Goal: Check status: Check status

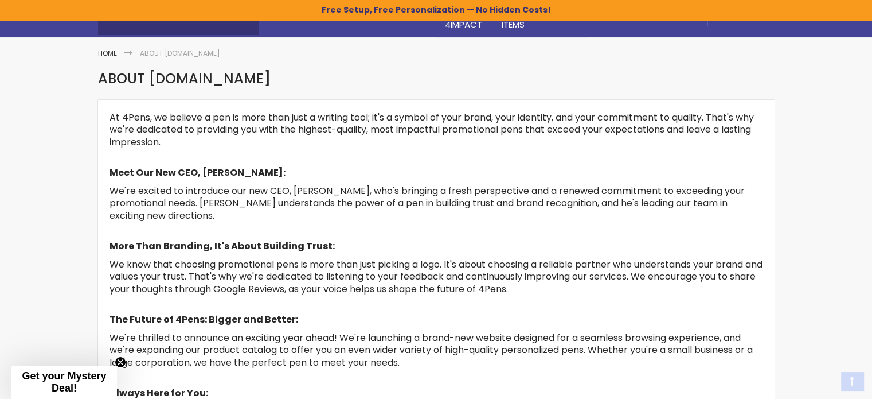
scroll to position [344, 0]
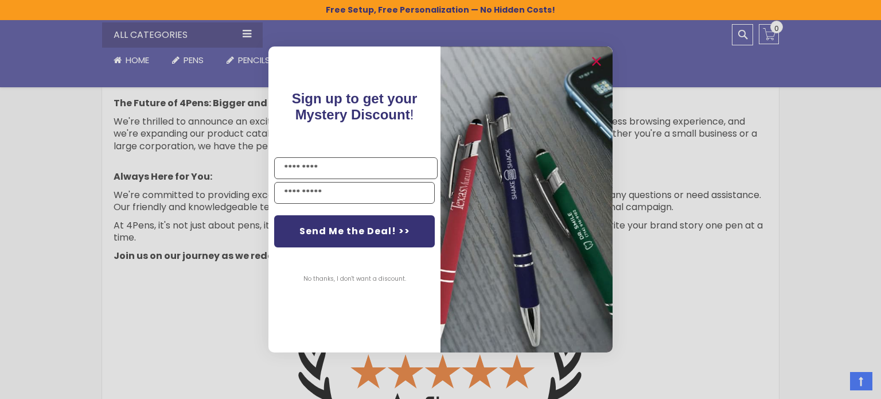
click at [773, 26] on div "Close dialog Sign up to get your Mystery Discount ! Name Email Send Me the Deal…" at bounding box center [440, 199] width 881 height 399
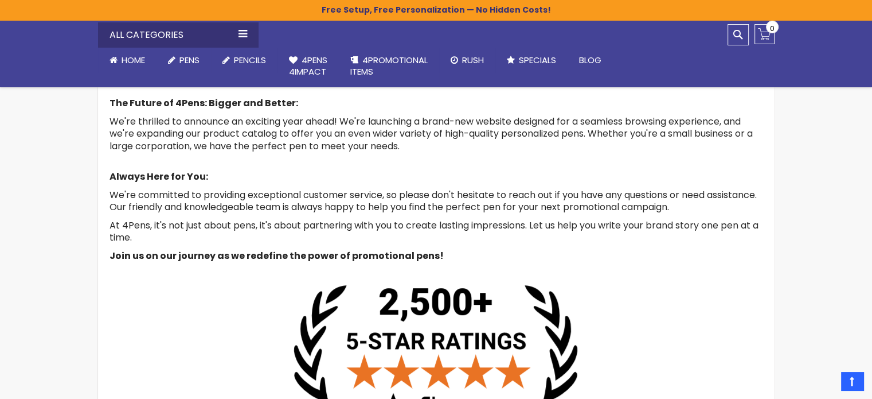
click at [773, 26] on span "0" at bounding box center [772, 28] width 5 height 11
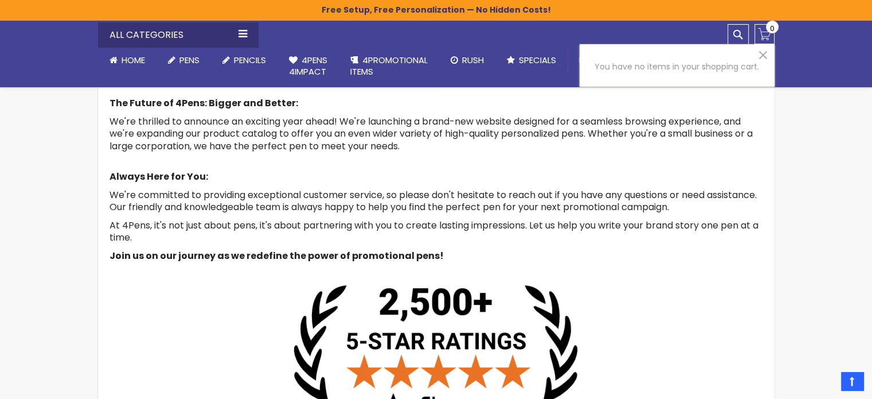
click at [792, 192] on div "Skip to Content sample Wishlist Sign Out Sign In Sign In Login Forgot Your Pass…" at bounding box center [436, 229] width 872 height 1147
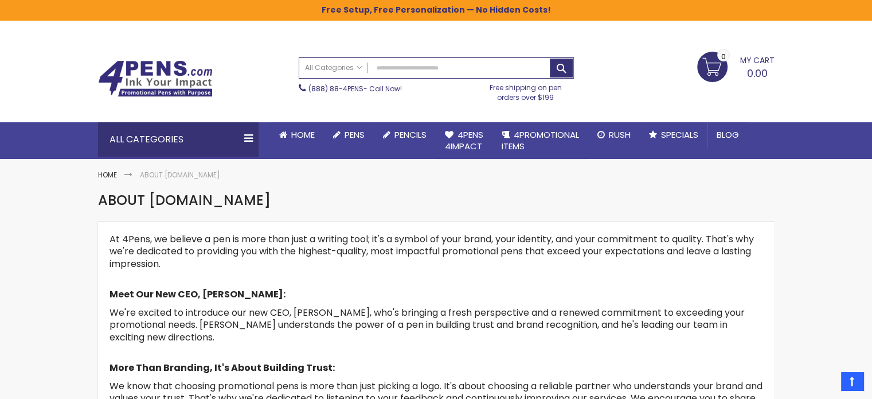
scroll to position [0, 0]
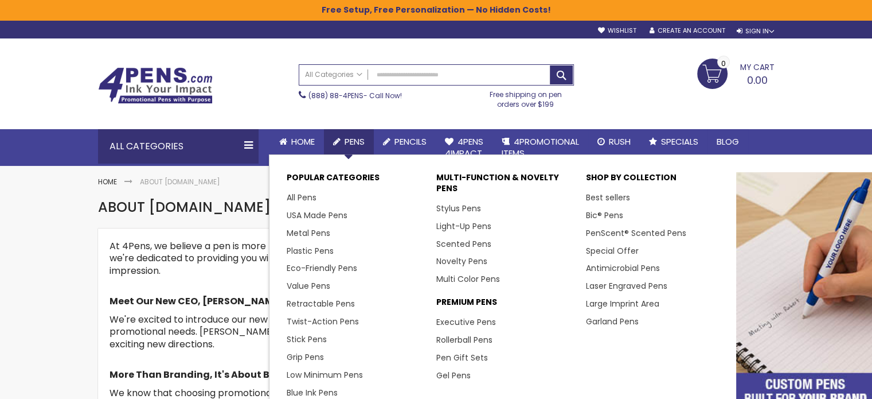
click at [346, 136] on span "Pens" at bounding box center [355, 141] width 20 height 12
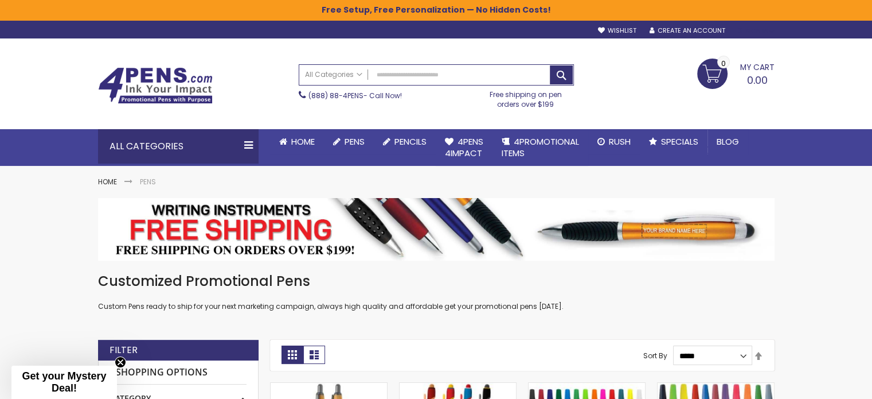
click at [754, 34] on div "Sign In" at bounding box center [755, 31] width 38 height 9
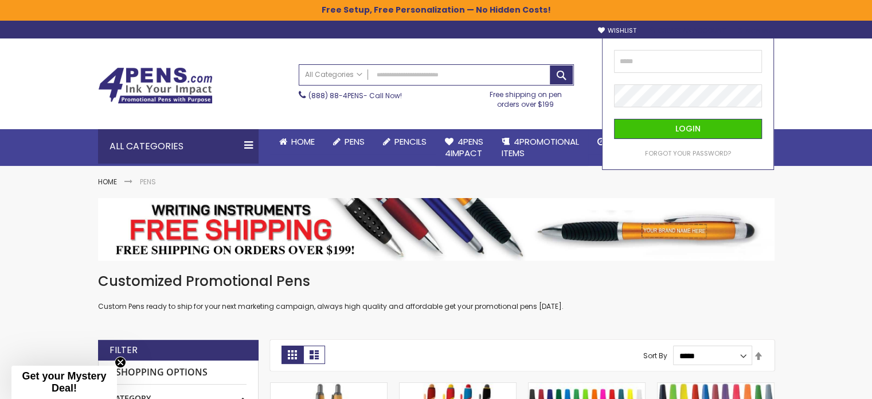
click at [693, 29] on link "Create an Account" at bounding box center [687, 30] width 76 height 9
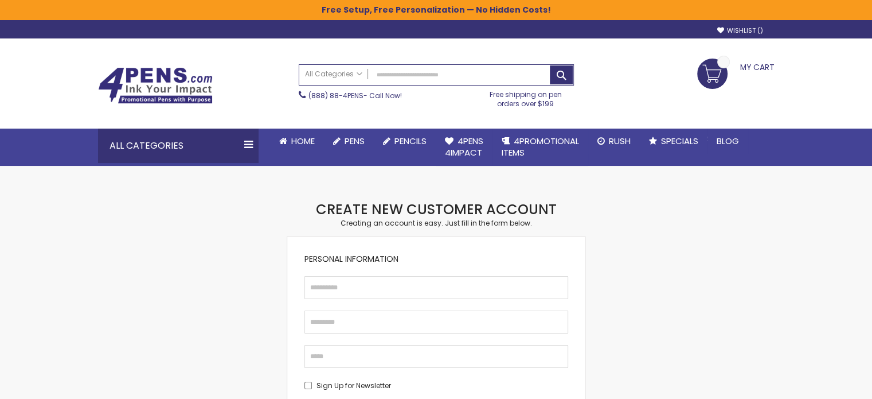
click at [693, 29] on div "Wishlist Sign Out Sign In Sign In Login Forgot Your Password? Create an Account…" at bounding box center [550, 29] width 459 height 12
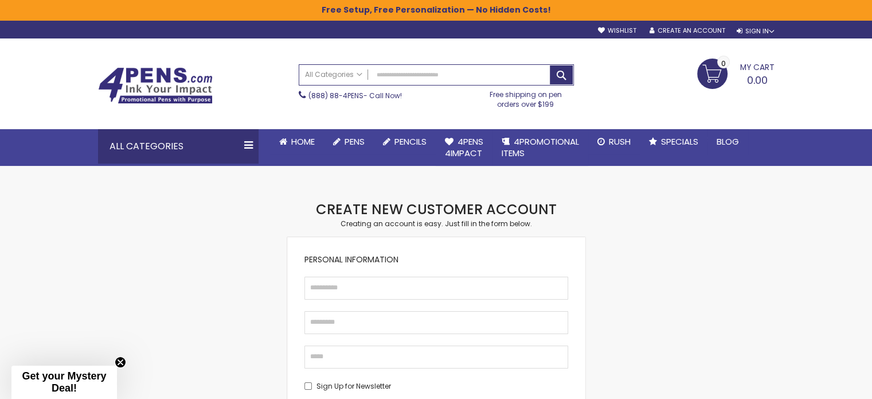
click at [135, 102] on img at bounding box center [155, 85] width 115 height 37
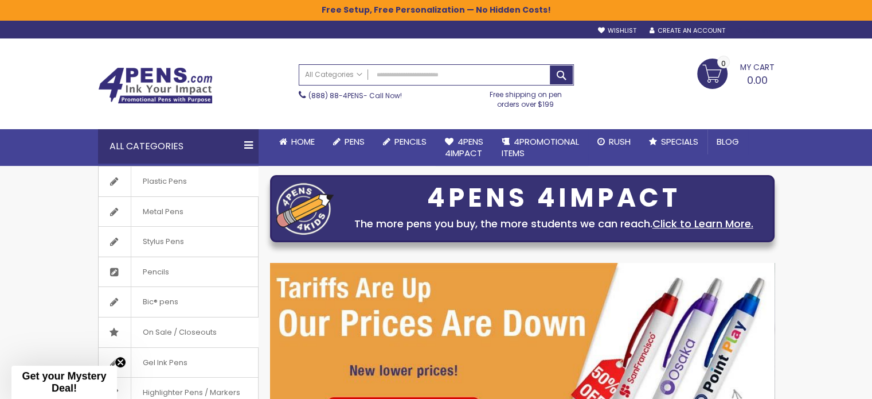
click at [753, 32] on div "Sign In" at bounding box center [755, 31] width 38 height 9
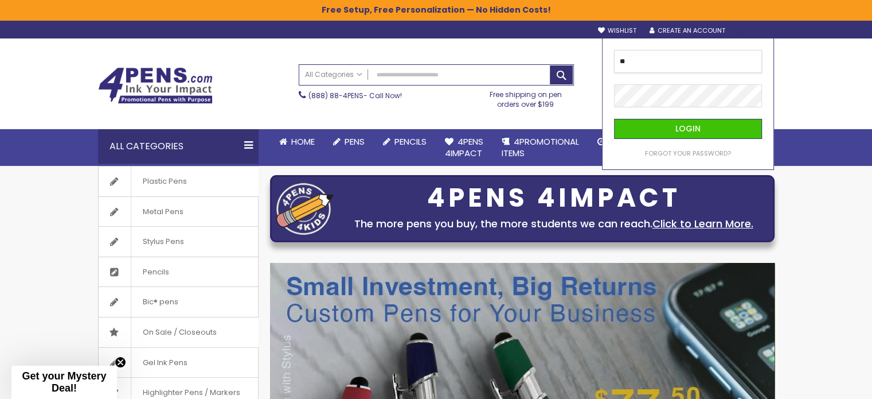
type input "**********"
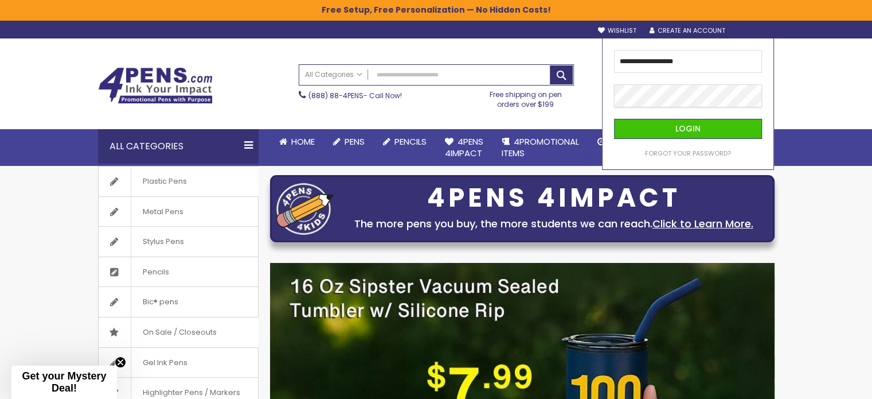
click at [614, 119] on button "Login" at bounding box center [688, 129] width 148 height 20
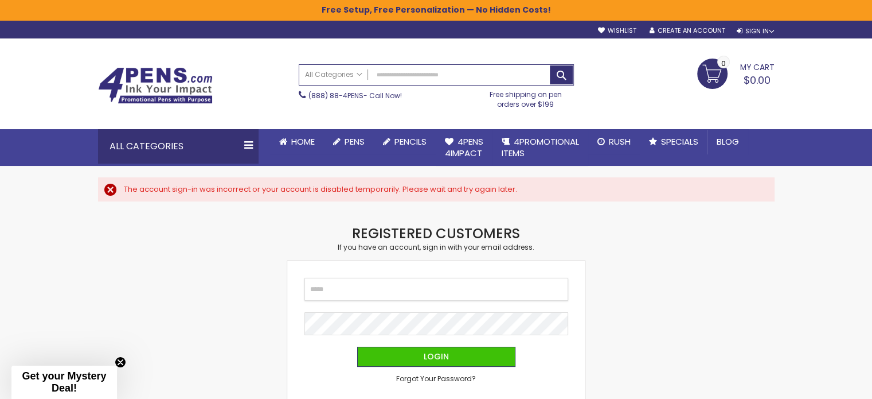
click at [406, 298] on input "Email" at bounding box center [436, 289] width 264 height 23
type input "**********"
click at [357, 346] on button "Login" at bounding box center [436, 356] width 158 height 20
click at [399, 290] on input "Email" at bounding box center [436, 289] width 264 height 23
type input "**********"
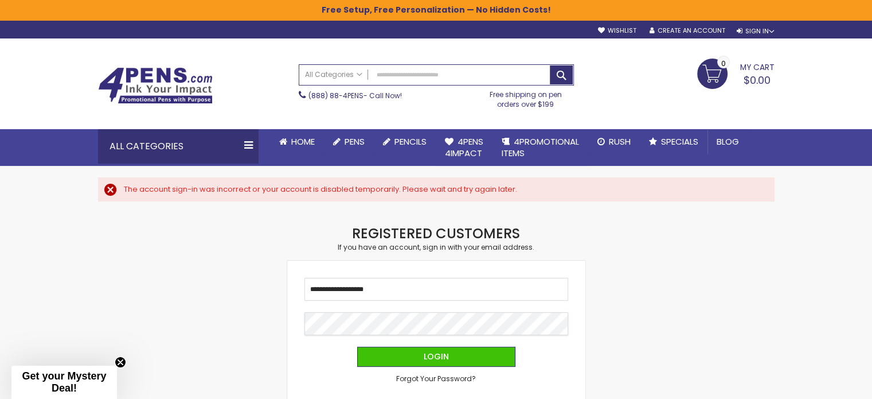
click at [357, 346] on button "Login" at bounding box center [436, 356] width 158 height 20
click at [429, 373] on span "Forgot Your Password?" at bounding box center [436, 378] width 80 height 10
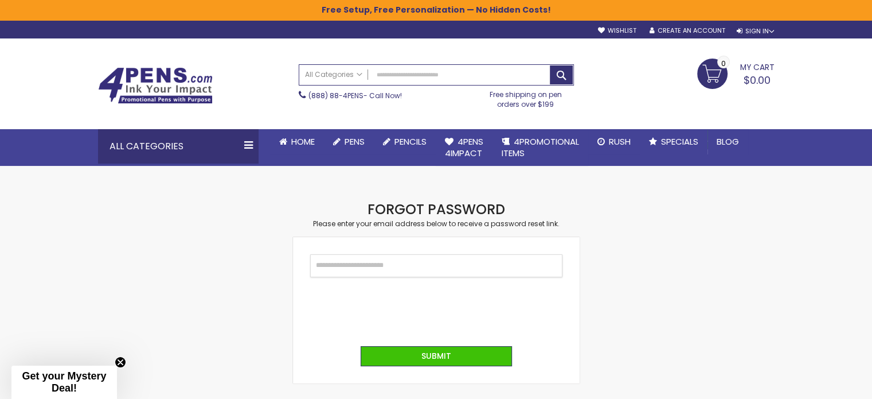
click at [420, 266] on input "Email" at bounding box center [436, 265] width 252 height 23
type input "**********"
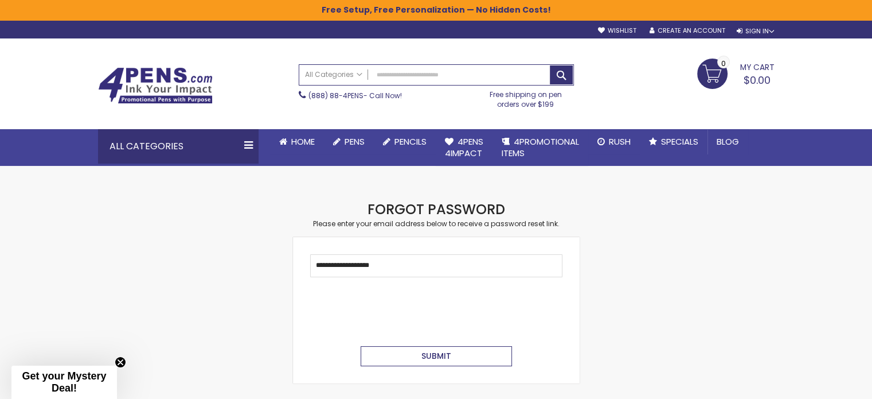
click at [445, 364] on button "Submit" at bounding box center [436, 356] width 151 height 20
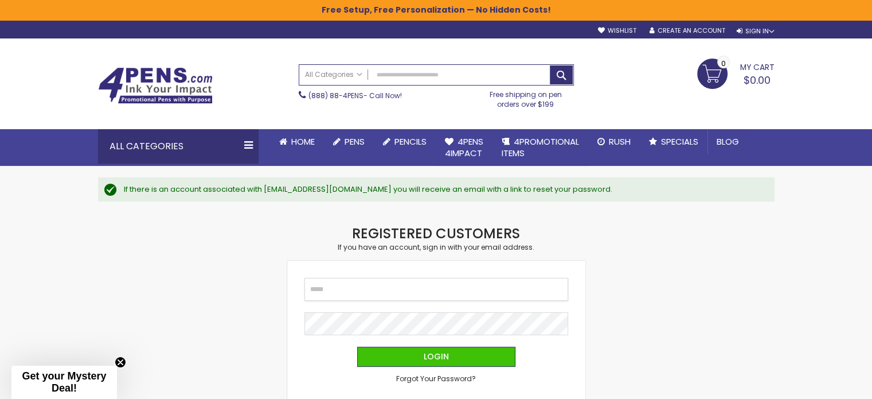
click at [342, 298] on input "Email" at bounding box center [436, 289] width 264 height 23
type input "**********"
click at [357, 346] on button "Login" at bounding box center [436, 356] width 158 height 20
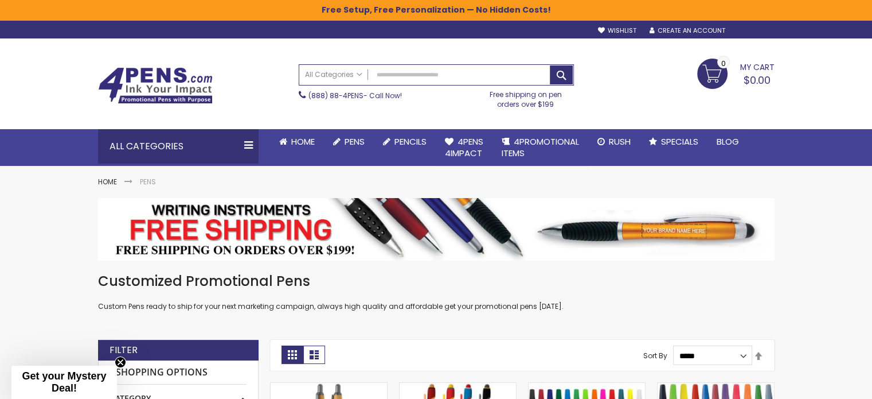
click at [748, 30] on div "Sign In" at bounding box center [755, 31] width 38 height 9
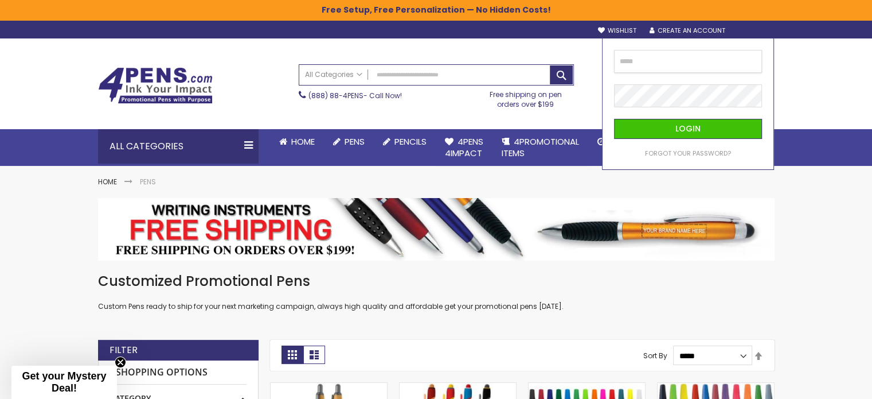
click at [716, 54] on input "email" at bounding box center [688, 61] width 148 height 23
type input "**********"
click at [614, 119] on button "Login" at bounding box center [688, 129] width 148 height 20
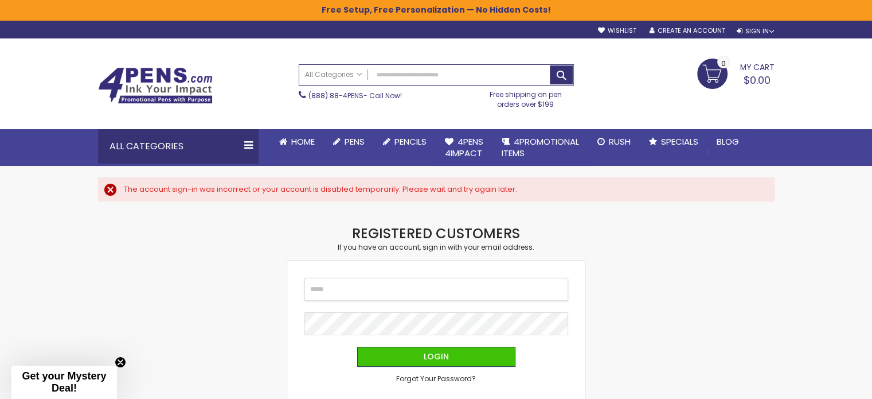
click at [412, 289] on input "Email" at bounding box center [436, 289] width 264 height 23
type input "**********"
click at [324, 310] on fieldset "**********" at bounding box center [436, 331] width 264 height 106
click at [357, 346] on button "Login" at bounding box center [436, 356] width 158 height 20
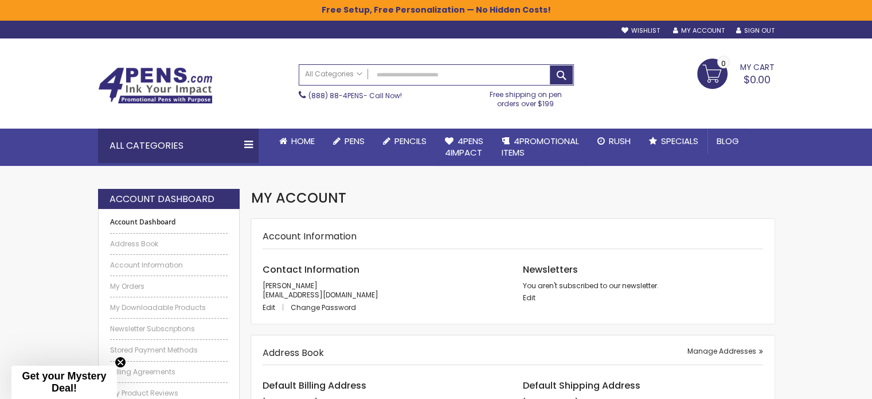
click at [107, 287] on div "Account Dashboard Address Book Account Information My Orders My Downloadable Pr…" at bounding box center [169, 318] width 142 height 219
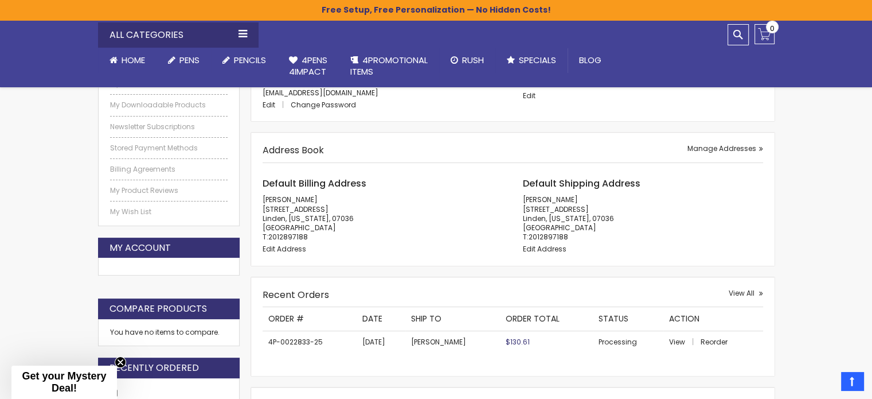
scroll to position [229, 0]
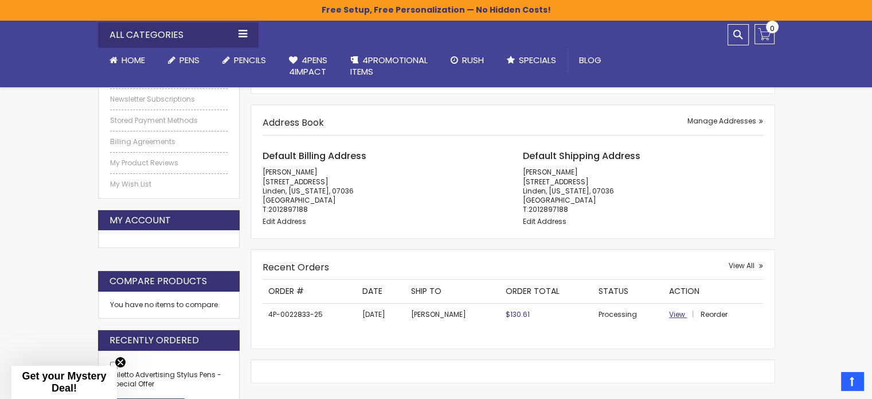
click at [681, 315] on span "View" at bounding box center [677, 314] width 16 height 10
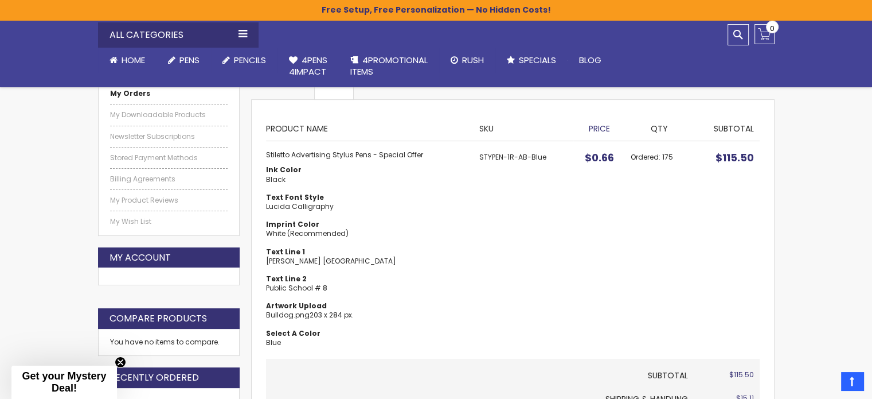
scroll to position [172, 0]
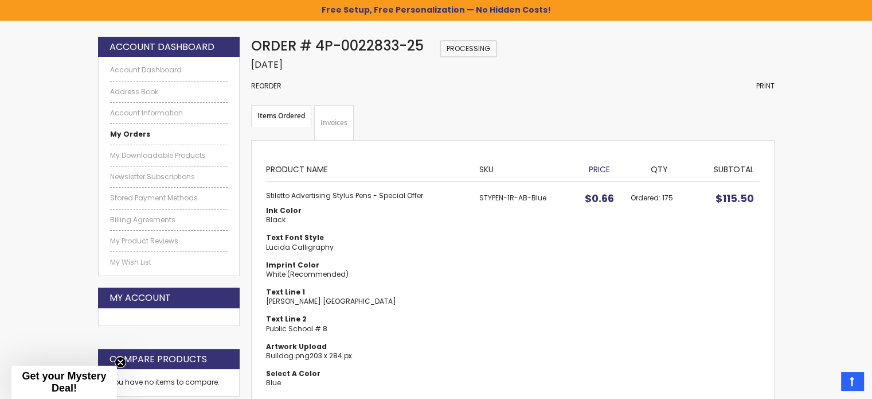
click at [333, 127] on link "Invoices" at bounding box center [334, 123] width 40 height 36
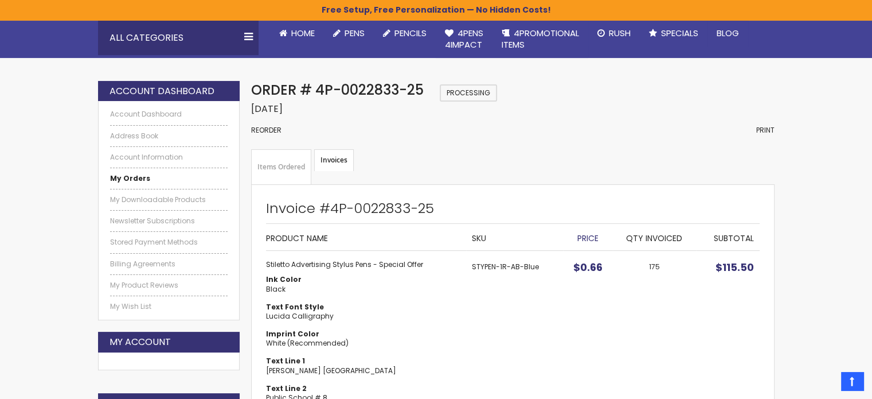
scroll to position [135, 0]
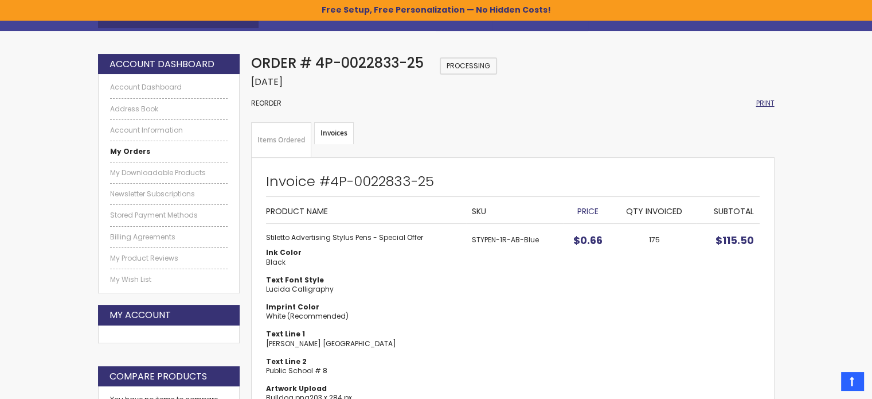
click at [767, 107] on span "Print" at bounding box center [765, 103] width 18 height 10
click at [771, 104] on span "Print" at bounding box center [765, 103] width 18 height 10
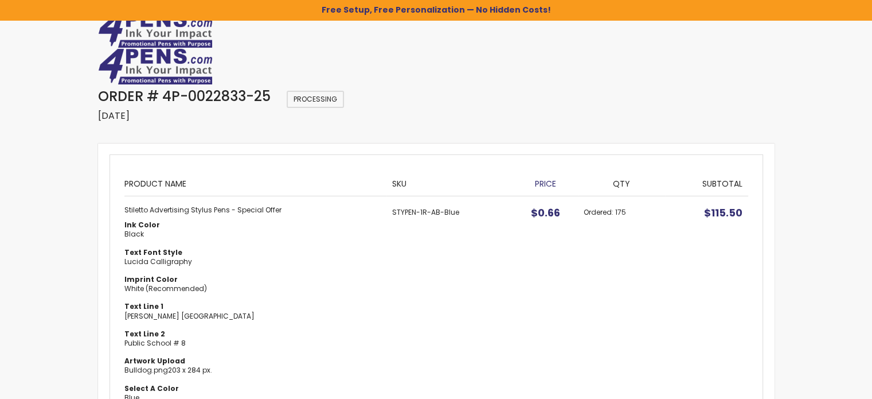
click at [327, 95] on span "Processing" at bounding box center [315, 99] width 57 height 17
click at [323, 110] on div "Order # 4P-0022833-25 Processing Order Date: [DATE]" at bounding box center [436, 109] width 677 height 45
